Goal: Task Accomplishment & Management: Manage account settings

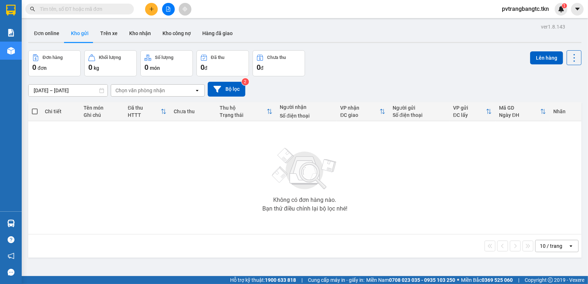
drag, startPoint x: 576, startPoint y: 6, endPoint x: 572, endPoint y: 13, distance: 8.1
click at [576, 6] on icon "caret-down" at bounding box center [577, 9] width 7 height 7
click at [527, 10] on span "pvtrangbangtc.tkn" at bounding box center [525, 8] width 59 height 9
click at [524, 22] on span "Đăng xuất" at bounding box center [528, 22] width 44 height 8
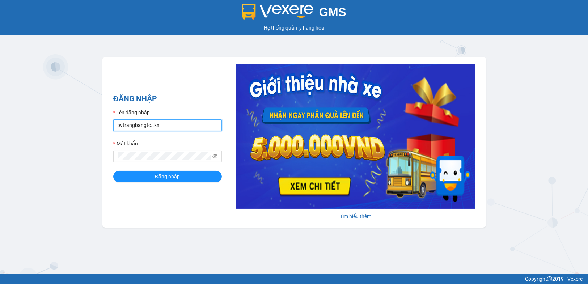
click at [158, 123] on input "pvtrangbangtc.tkn" at bounding box center [167, 125] width 109 height 12
type input "buithaovy.tkn"
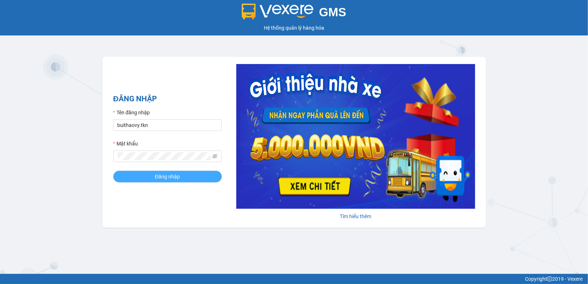
click at [154, 181] on button "Đăng nhập" at bounding box center [167, 177] width 109 height 12
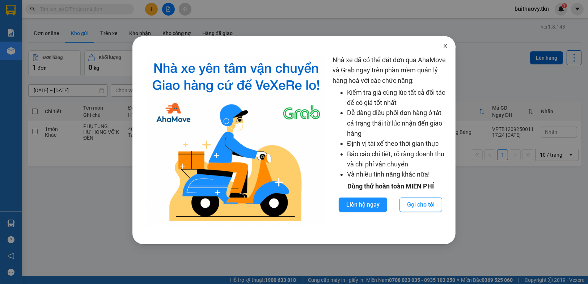
click at [446, 45] on icon "close" at bounding box center [446, 46] width 6 height 6
